Goal: Entertainment & Leisure: Consume media (video, audio)

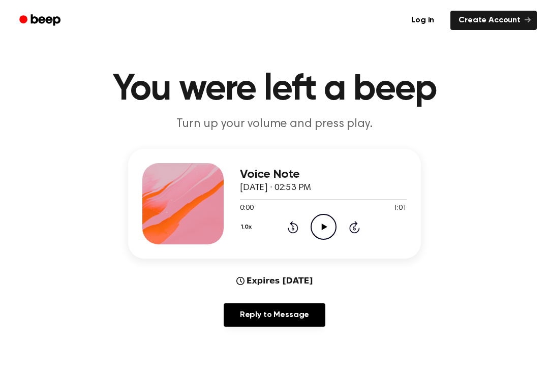
click at [327, 220] on icon "Play Audio" at bounding box center [324, 227] width 26 height 26
click at [285, 220] on div "1.0x Rewind 5 seconds Pause Audio Skip 5 seconds" at bounding box center [323, 227] width 167 height 26
click at [284, 222] on div "1.0x Rewind 5 seconds Pause Audio Skip 5 seconds" at bounding box center [323, 227] width 167 height 26
click at [283, 221] on div "1.0x Rewind 5 seconds Pause Audio Skip 5 seconds" at bounding box center [323, 227] width 167 height 26
click at [288, 221] on icon "Rewind 5 seconds" at bounding box center [292, 227] width 11 height 13
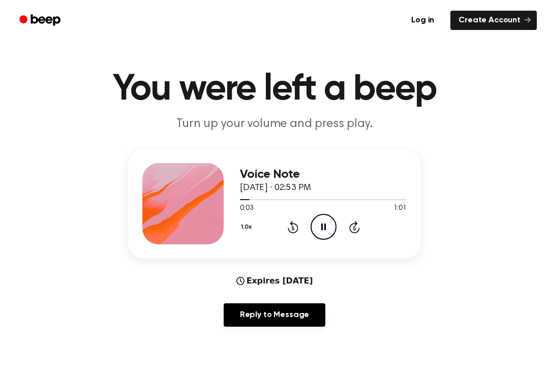
click at [294, 223] on icon at bounding box center [293, 227] width 11 height 12
click at [286, 226] on div "1.0x Rewind 5 seconds Pause Audio Skip 5 seconds" at bounding box center [323, 227] width 167 height 26
click at [327, 226] on icon "Pause Audio" at bounding box center [324, 227] width 26 height 26
click at [315, 228] on icon "Play Audio" at bounding box center [324, 227] width 26 height 26
click at [328, 237] on icon "Pause Audio" at bounding box center [324, 227] width 26 height 26
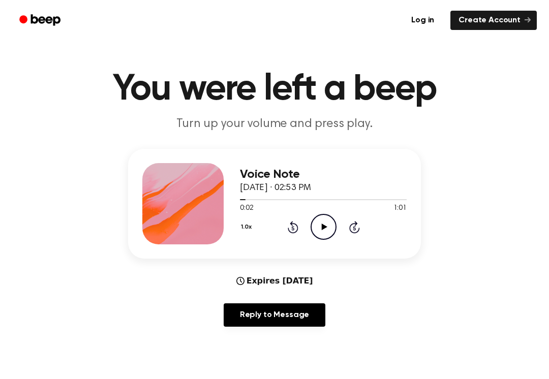
click at [292, 227] on icon "Rewind 5 seconds" at bounding box center [292, 227] width 11 height 13
click at [260, 217] on div "1.0x Rewind 5 seconds Play Audio Skip 5 seconds" at bounding box center [323, 227] width 167 height 26
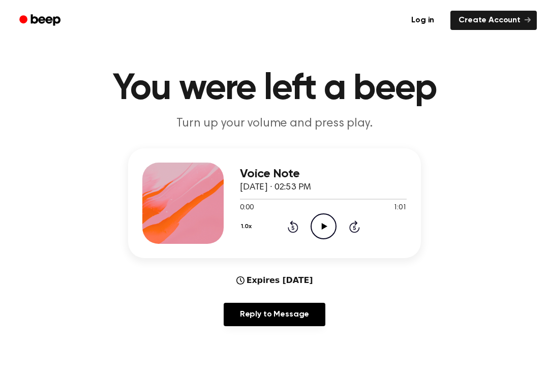
click at [321, 223] on icon "Play Audio" at bounding box center [324, 227] width 26 height 26
